Goal: Transaction & Acquisition: Book appointment/travel/reservation

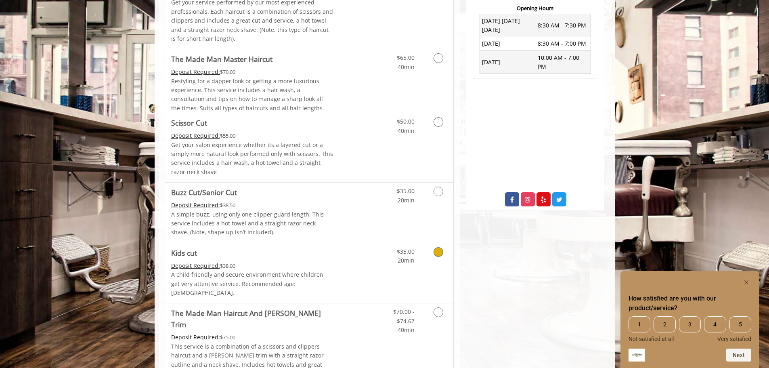
scroll to position [363, 0]
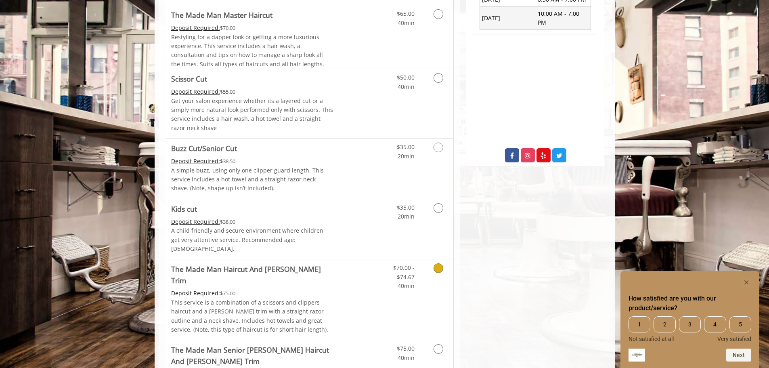
click at [437, 263] on icon "Grooming services" at bounding box center [438, 268] width 10 height 10
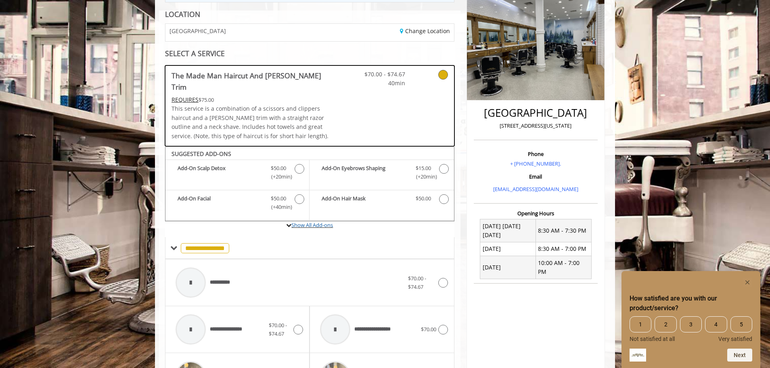
scroll to position [108, 0]
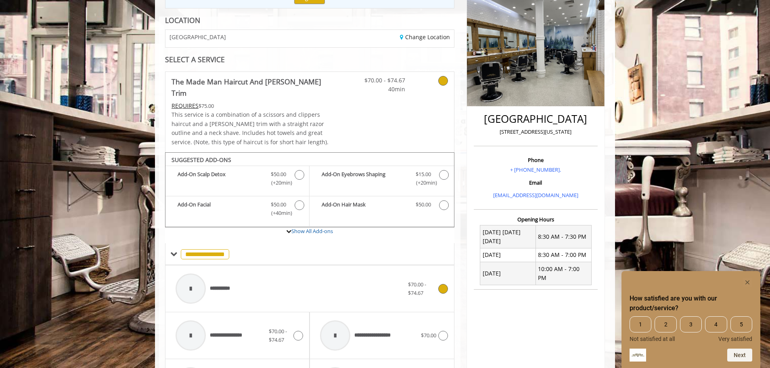
click at [419, 280] on span "$70.00 - $74.67" at bounding box center [417, 288] width 18 height 16
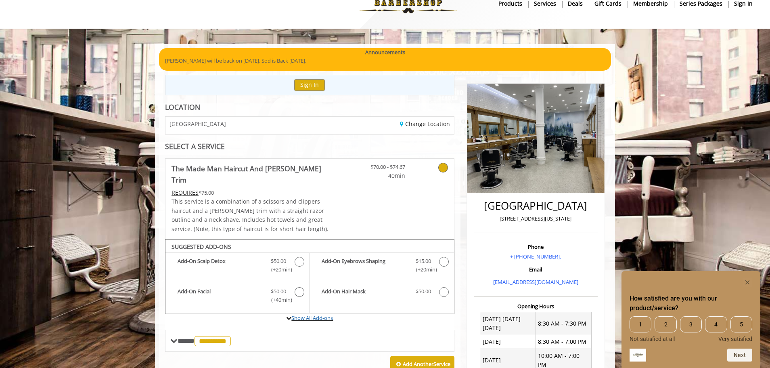
scroll to position [0, 0]
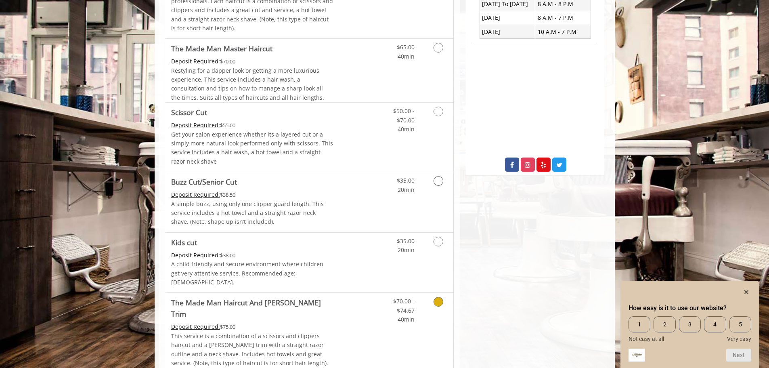
scroll to position [323, 0]
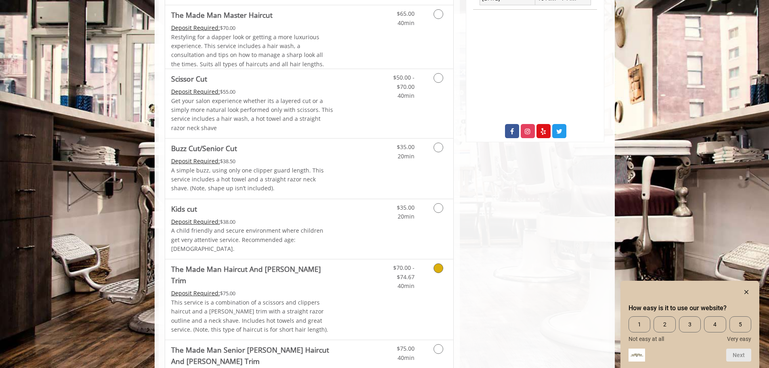
click at [435, 263] on icon "Grooming services" at bounding box center [438, 268] width 10 height 10
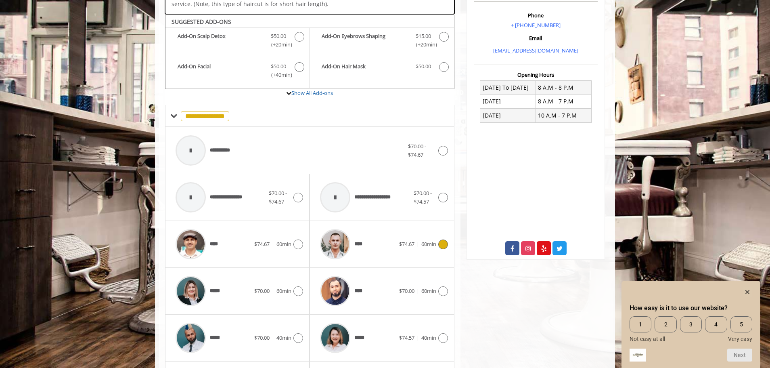
scroll to position [249, 0]
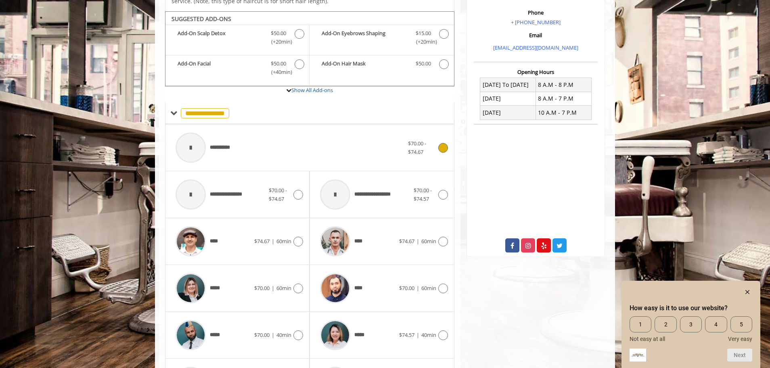
click at [264, 134] on div "**********" at bounding box center [289, 147] width 236 height 38
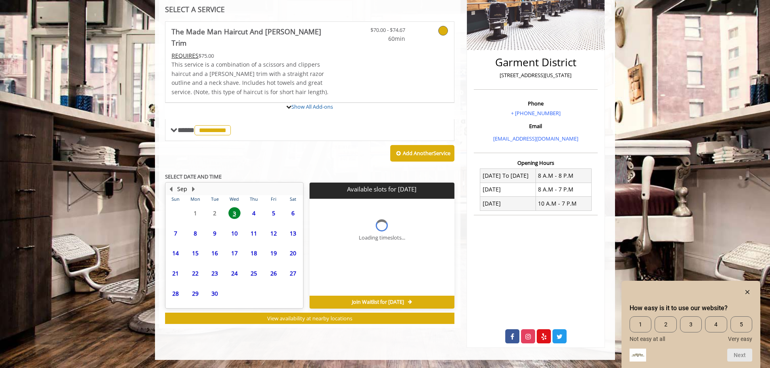
scroll to position [158, 0]
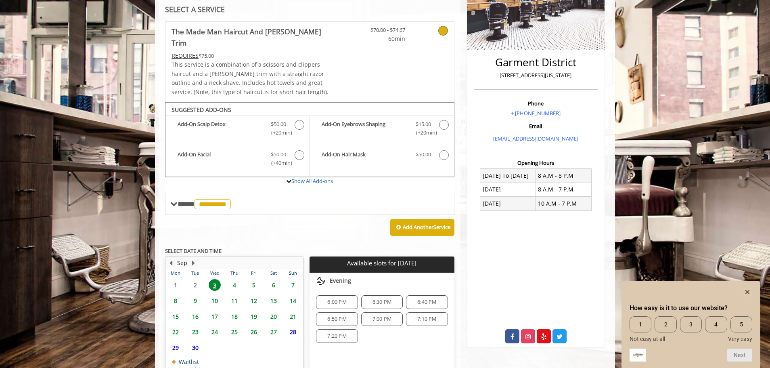
click at [273, 279] on span "6" at bounding box center [274, 285] width 12 height 12
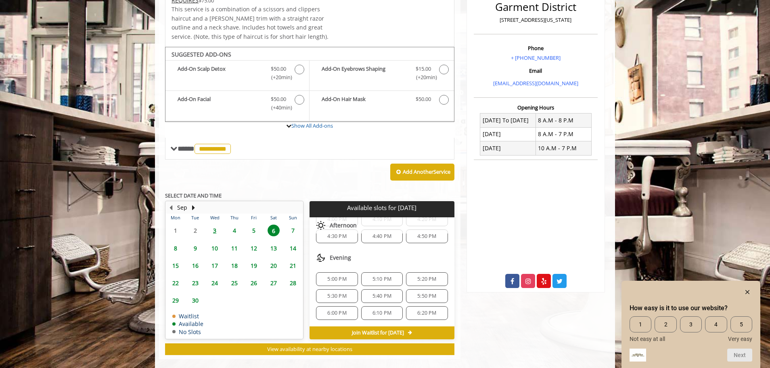
scroll to position [284, 0]
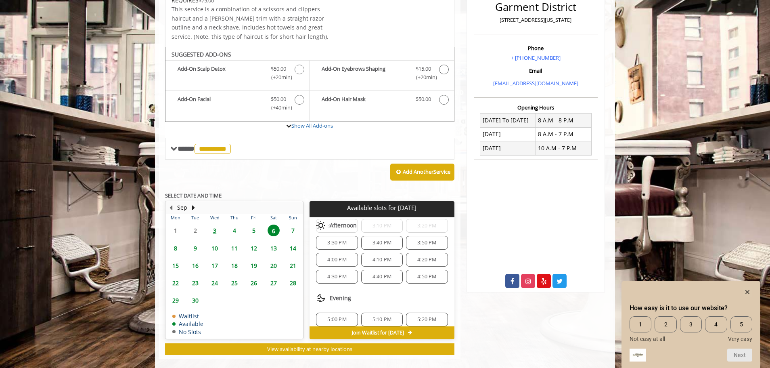
click at [348, 256] on span "4:00 PM" at bounding box center [337, 259] width 34 height 6
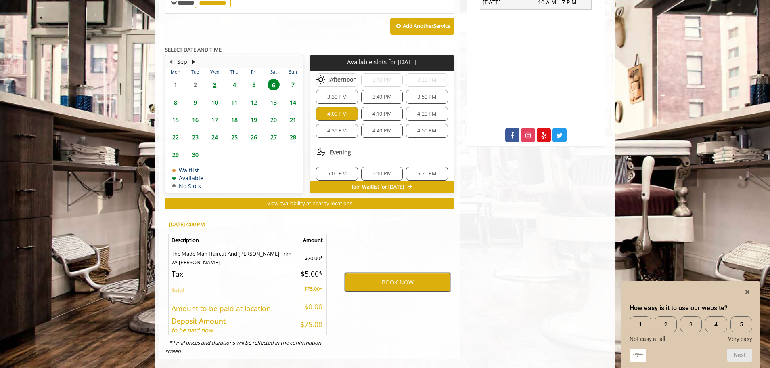
click at [385, 273] on button "BOOK NOW" at bounding box center [397, 282] width 105 height 19
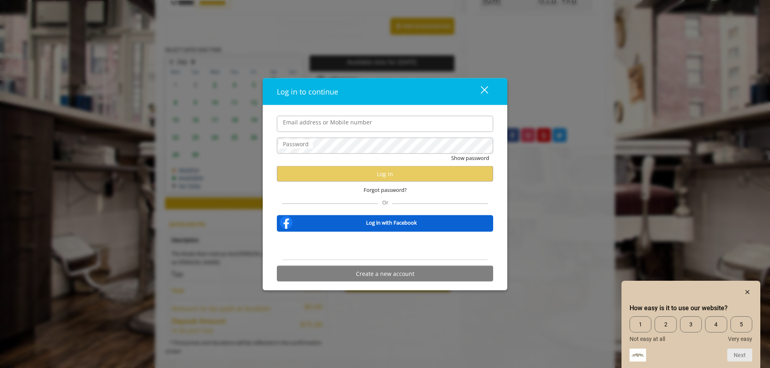
click at [360, 126] on input "Email address or Mobile number" at bounding box center [385, 123] width 216 height 16
type input "**********"
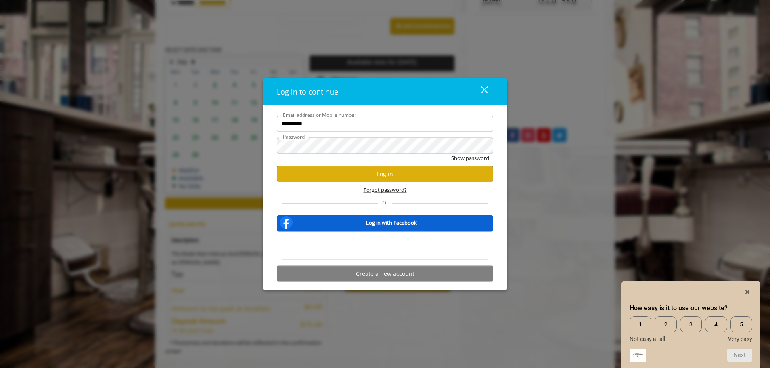
click at [374, 190] on span "Forgot password?" at bounding box center [385, 190] width 43 height 8
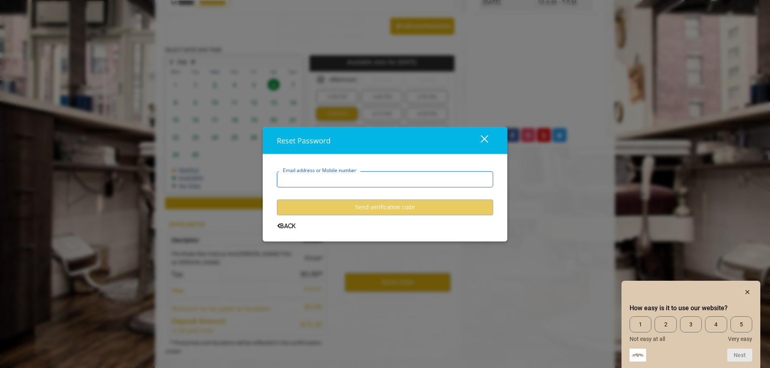
click at [357, 174] on input "Email address or Mobile number" at bounding box center [385, 179] width 216 height 16
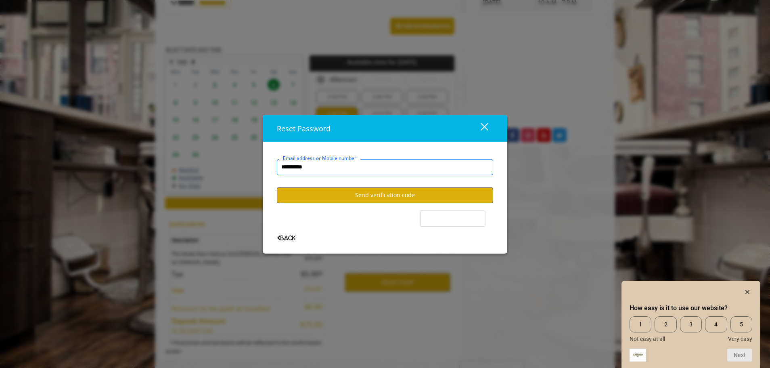
type input "**********"
click at [362, 188] on button "Send verification code" at bounding box center [385, 195] width 216 height 16
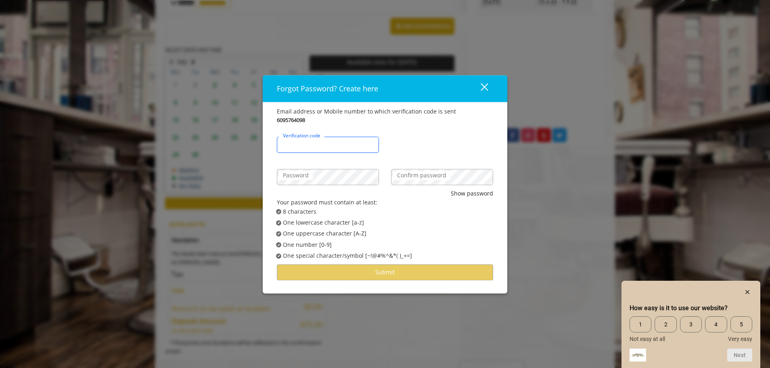
click at [336, 142] on input "Verification code" at bounding box center [328, 144] width 102 height 16
type input "******"
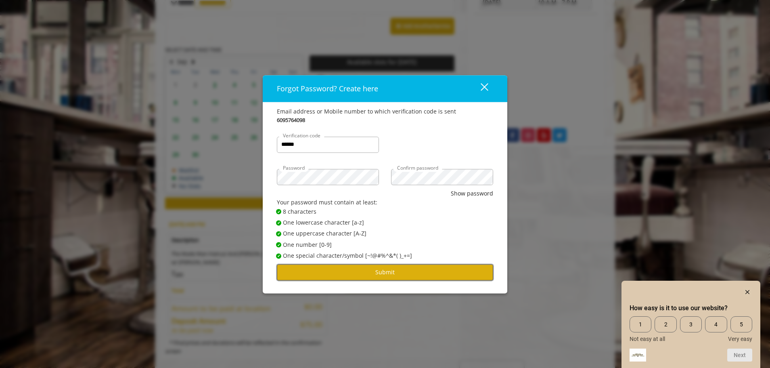
click at [399, 270] on button "Submit" at bounding box center [385, 272] width 216 height 16
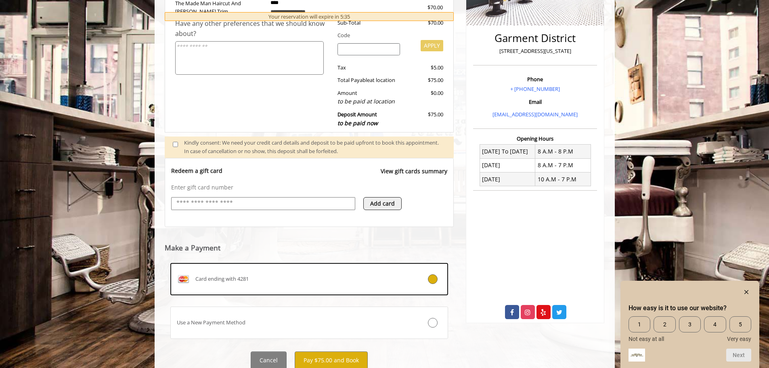
scroll to position [212, 0]
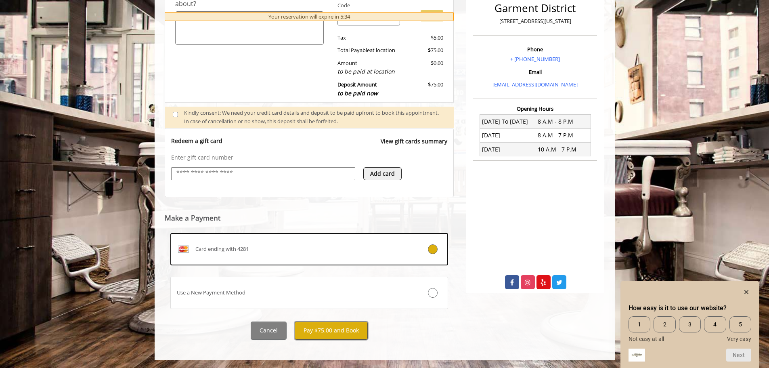
click at [336, 326] on button "Pay $75.00 and Book" at bounding box center [331, 330] width 73 height 18
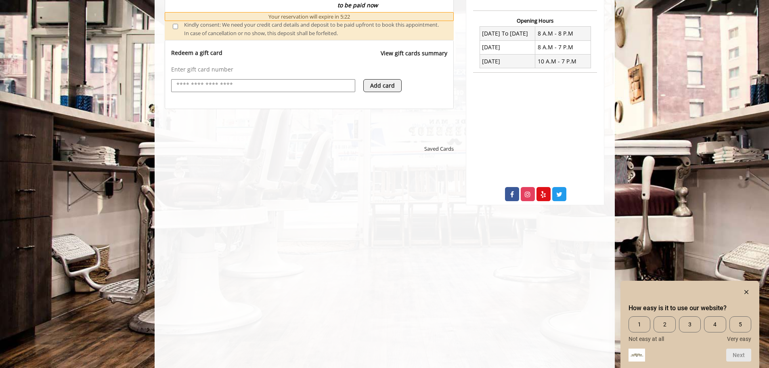
scroll to position [374, 0]
